Goal: Find specific page/section: Find specific page/section

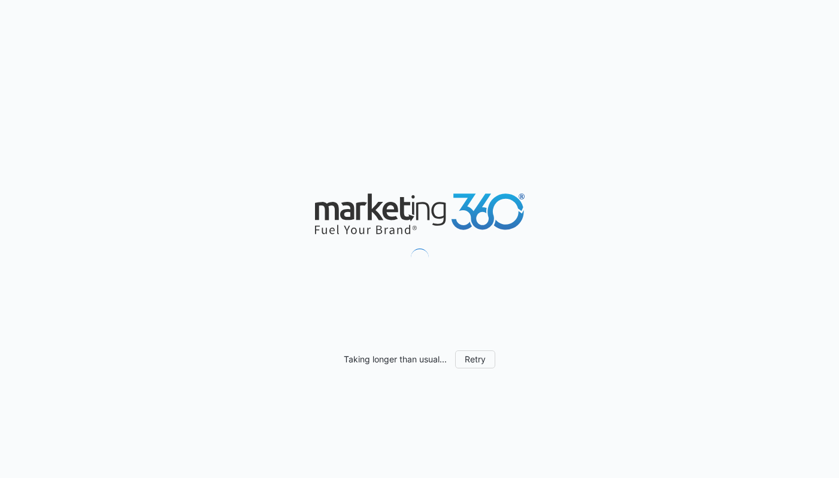
drag, startPoint x: 301, startPoint y: 199, endPoint x: 543, endPoint y: 208, distance: 242.1
click at [543, 208] on div "Taking longer than usual... Retry" at bounding box center [419, 239] width 839 height 478
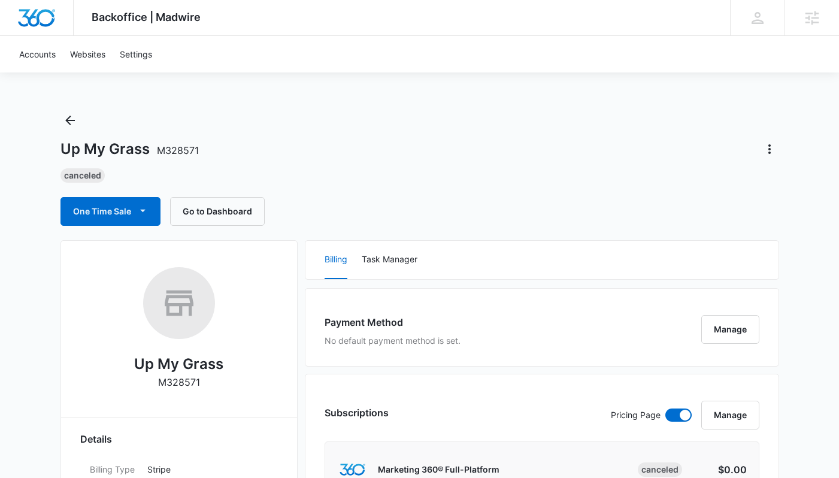
click at [66, 113] on button "Back" at bounding box center [69, 120] width 19 height 19
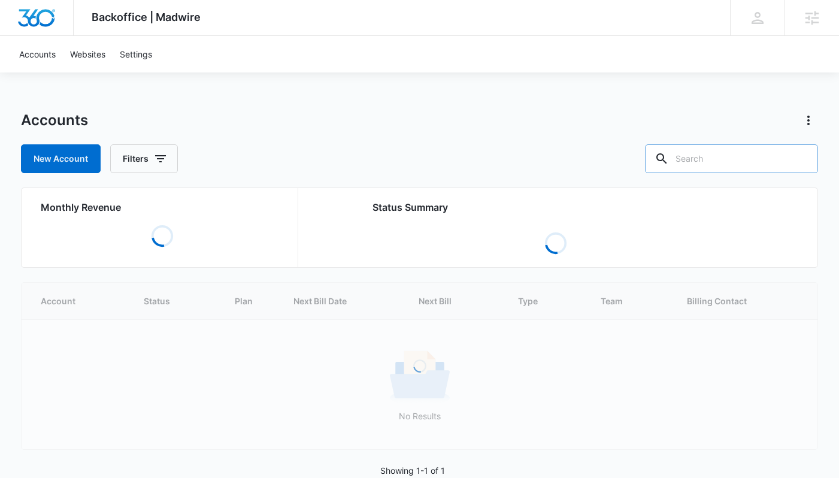
click at [671, 163] on div at bounding box center [661, 158] width 19 height 29
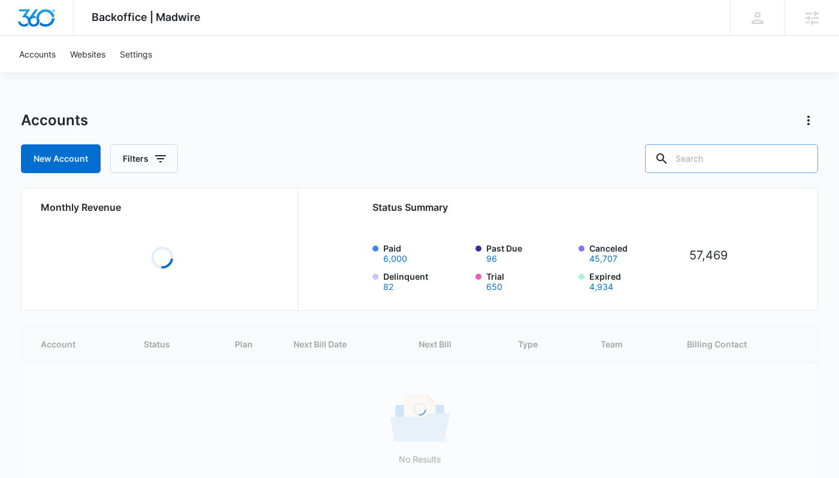
click at [724, 157] on input "text" at bounding box center [731, 158] width 173 height 29
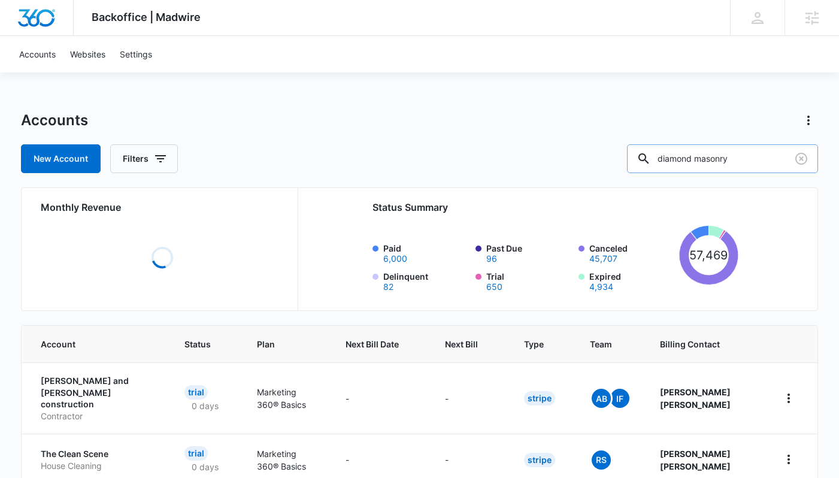
type input "diamond masonry"
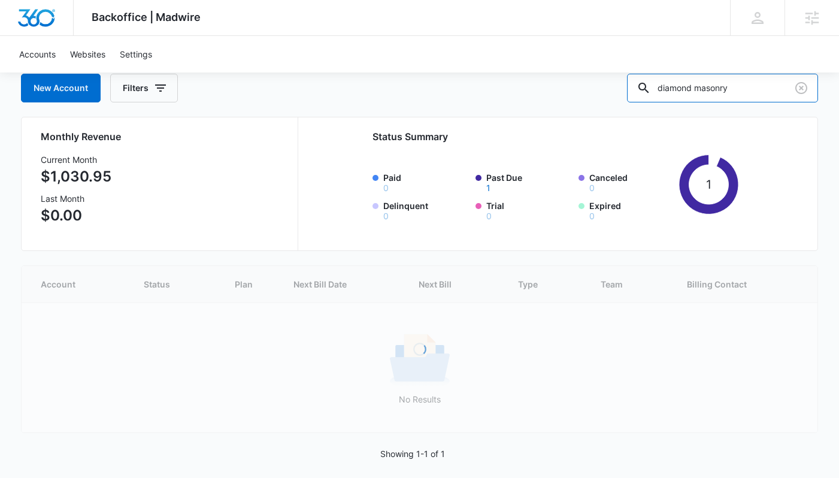
scroll to position [11, 0]
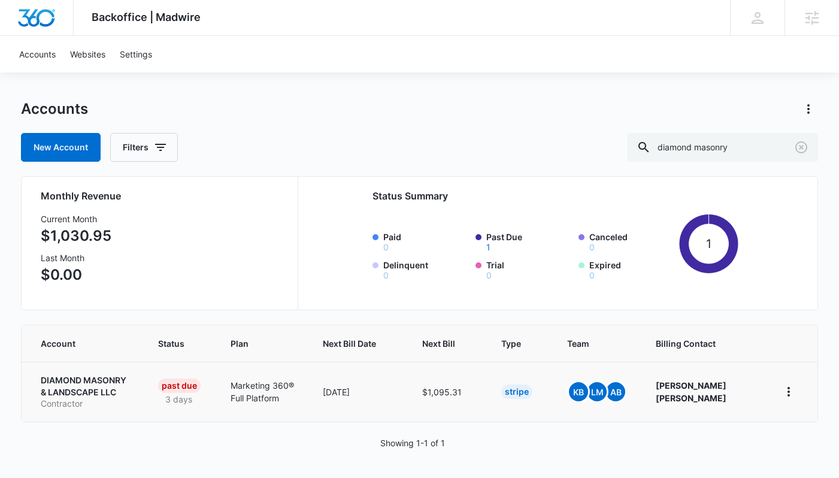
click at [119, 372] on td "DIAMOND MASONRY & LANDSCAPE LLC Contractor" at bounding box center [83, 392] width 122 height 60
click at [102, 380] on p "DIAMOND MASONRY & LANDSCAPE LLC" at bounding box center [85, 385] width 88 height 23
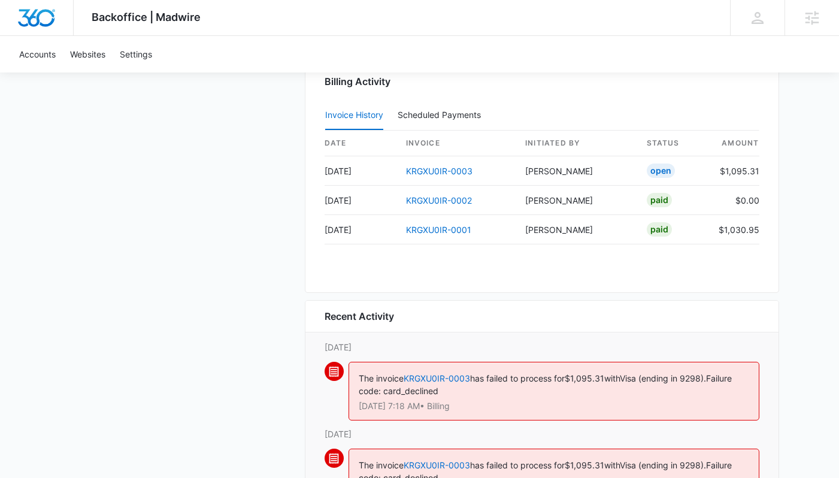
scroll to position [1314, 0]
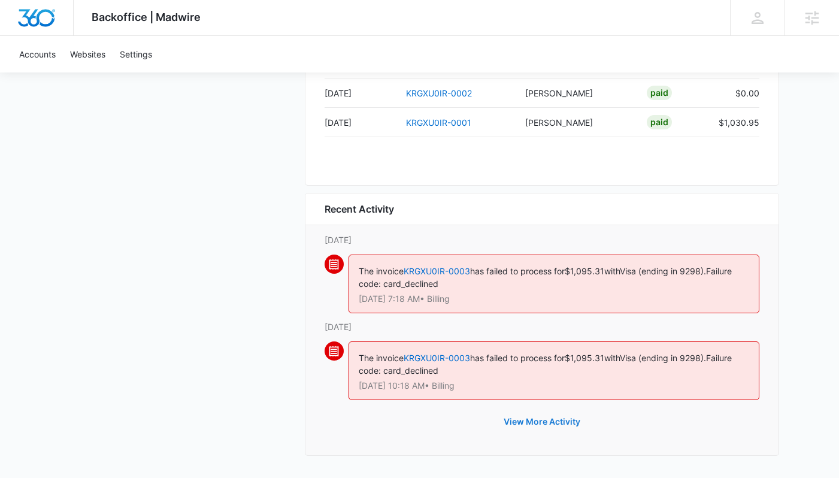
click at [572, 418] on button "View More Activity" at bounding box center [542, 421] width 101 height 29
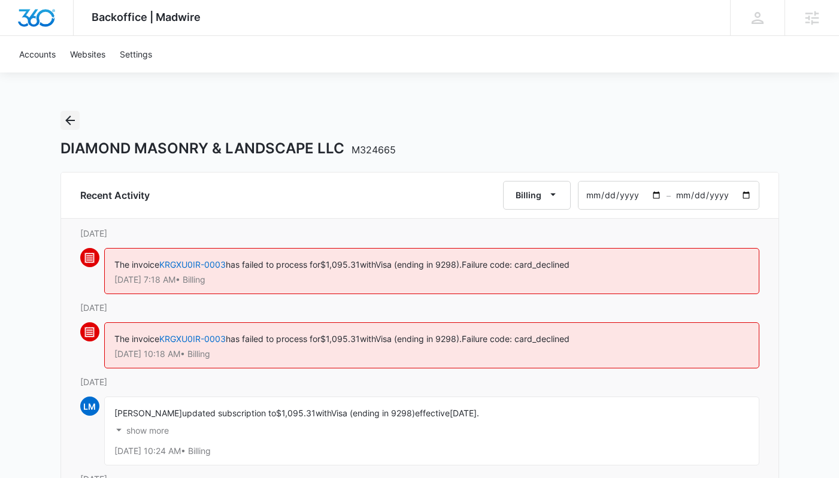
click at [65, 123] on icon "Back" at bounding box center [70, 120] width 14 height 14
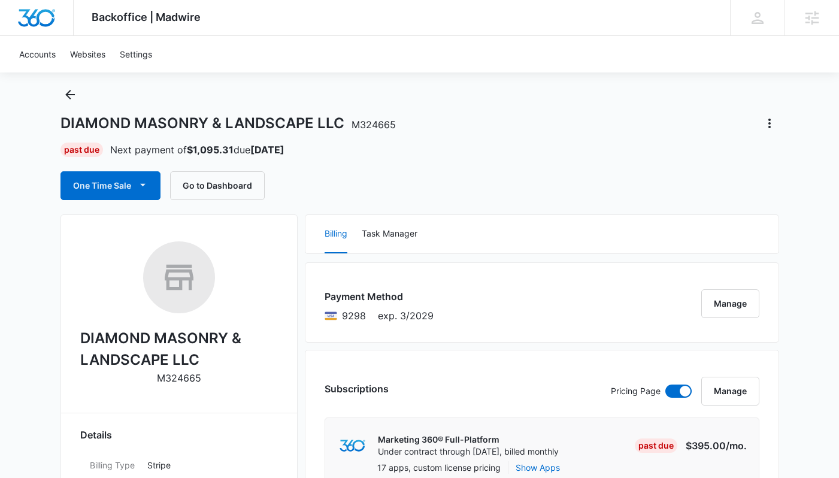
scroll to position [35, 0]
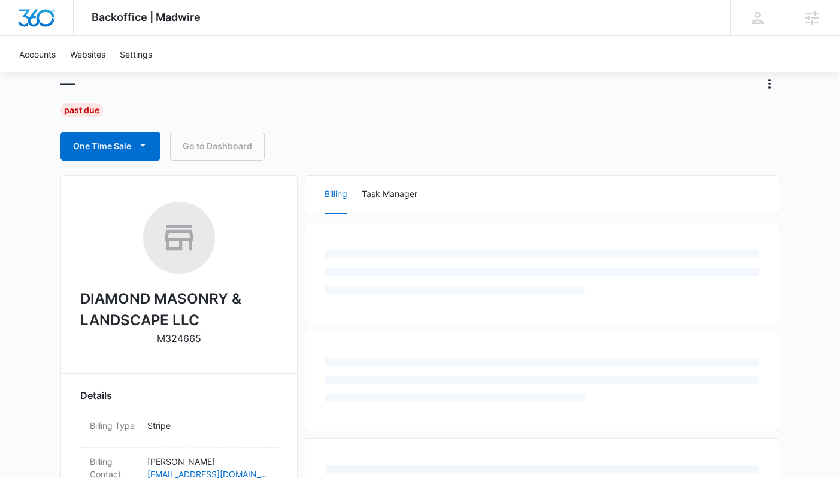
scroll to position [68, 0]
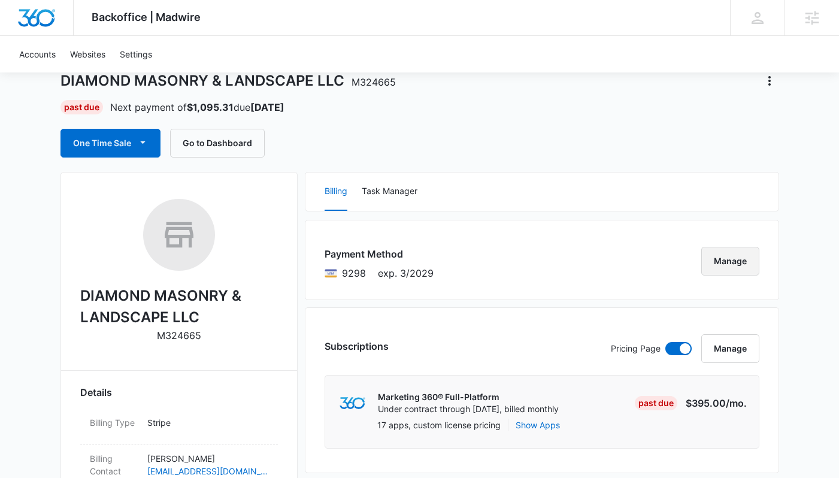
click at [742, 268] on button "Manage" at bounding box center [730, 261] width 58 height 29
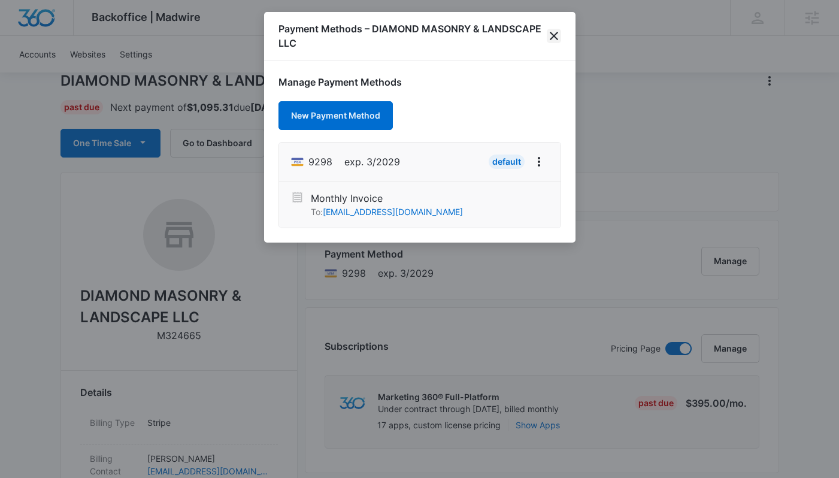
click at [553, 34] on icon "close" at bounding box center [554, 36] width 14 height 14
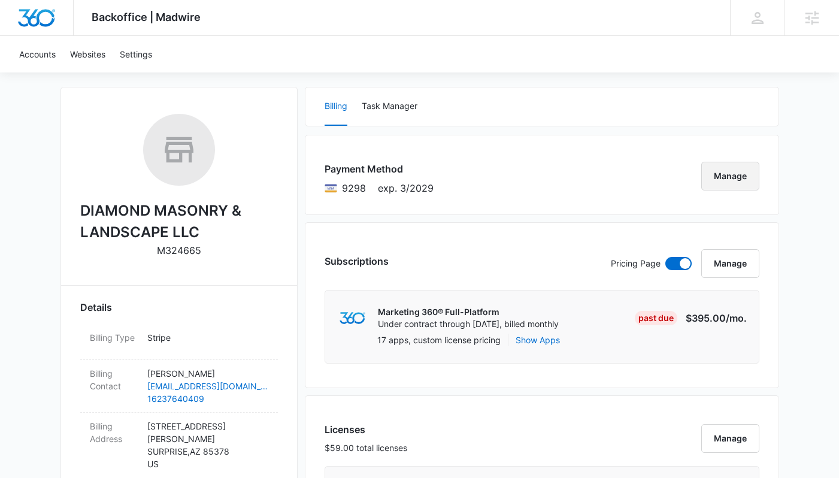
scroll to position [0, 0]
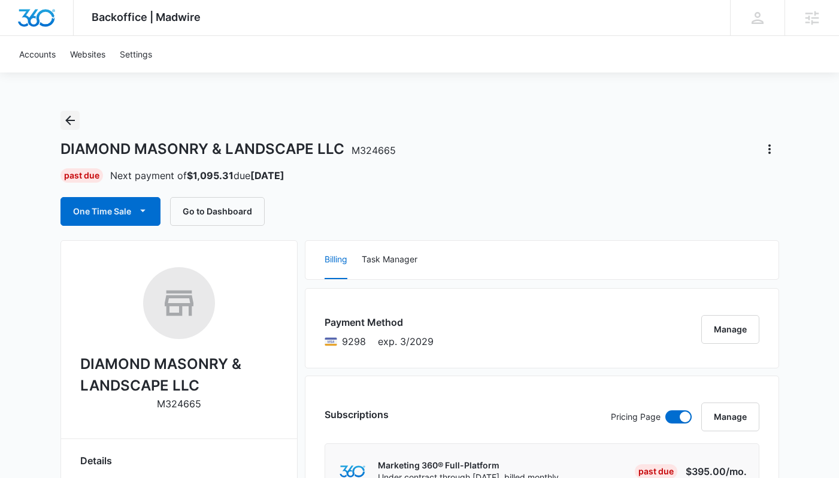
click at [64, 114] on icon "Back" at bounding box center [70, 120] width 14 height 14
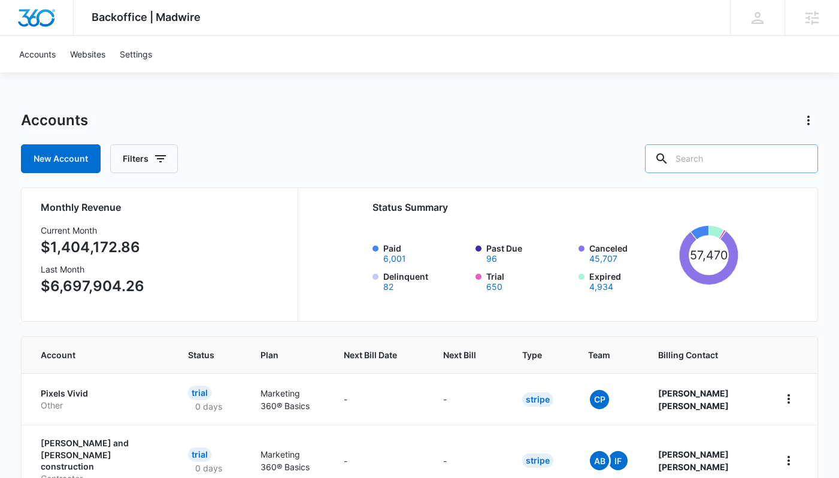
click at [726, 157] on input "text" at bounding box center [731, 158] width 173 height 29
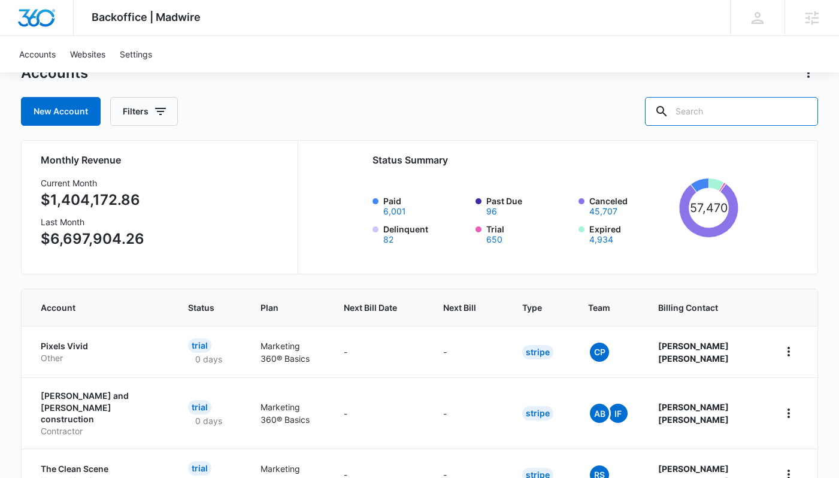
scroll to position [60, 0]
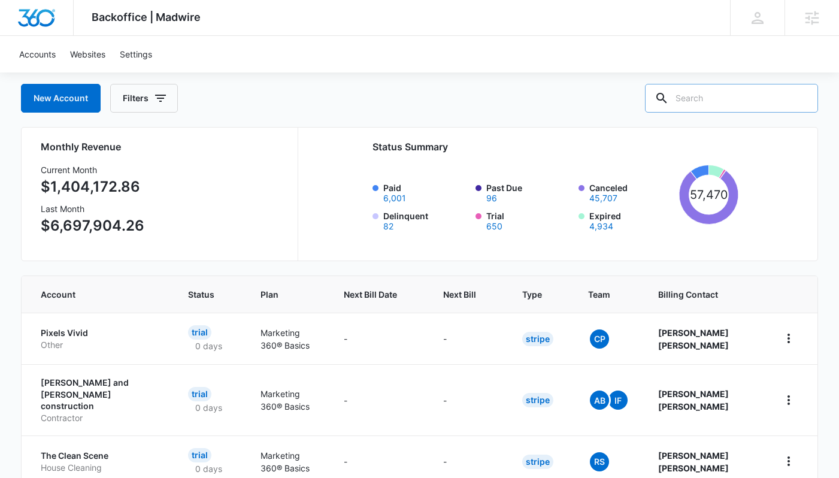
click at [714, 96] on input "text" at bounding box center [731, 98] width 173 height 29
type input "d"
type input "diamond masonry"
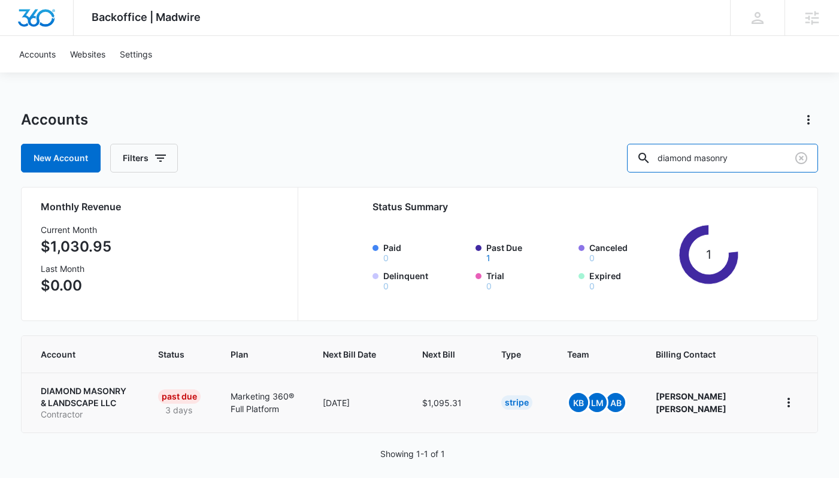
scroll to position [11, 0]
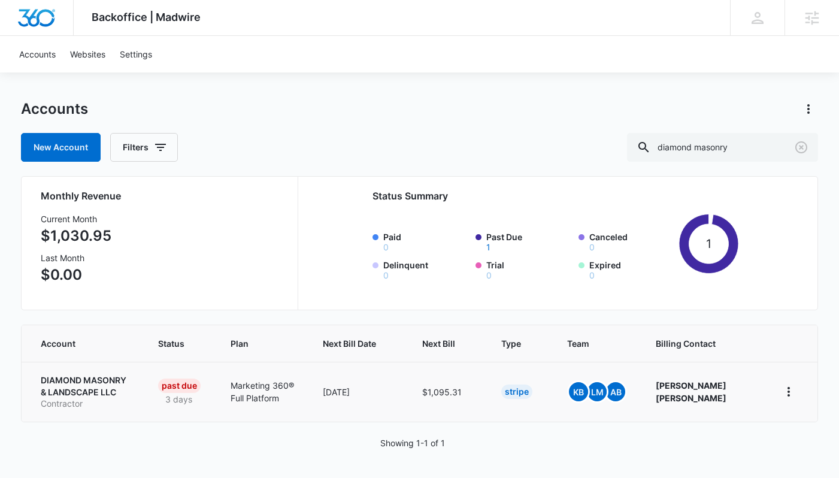
click at [108, 378] on p "DIAMOND MASONRY & LANDSCAPE LLC" at bounding box center [85, 385] width 88 height 23
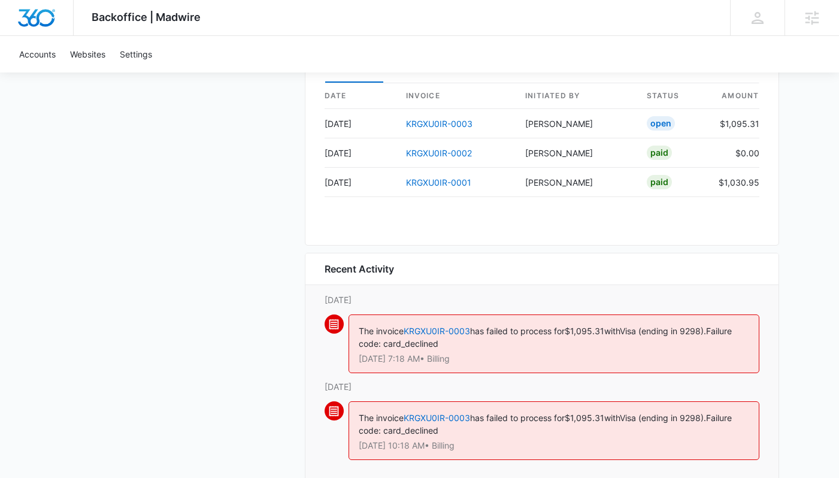
scroll to position [1265, 0]
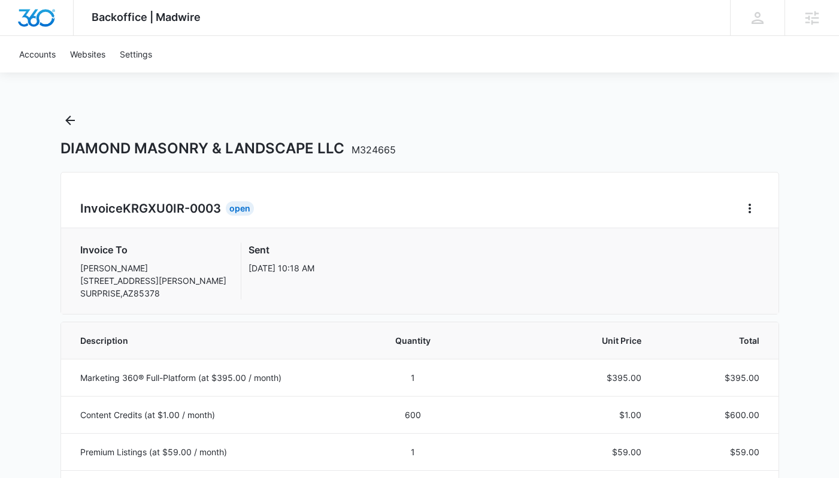
scroll to position [9, 0]
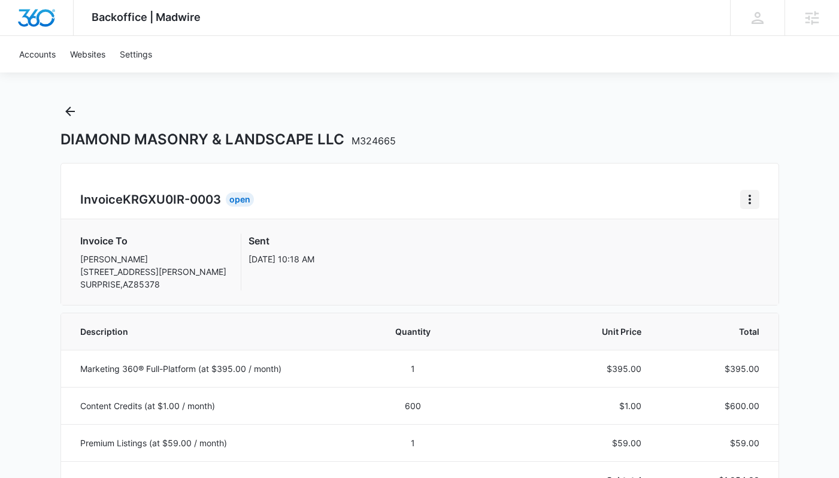
click at [753, 193] on icon "Home" at bounding box center [750, 199] width 14 height 14
click at [728, 228] on link "Download Invoice" at bounding box center [694, 233] width 69 height 10
